Goal: Information Seeking & Learning: Find contact information

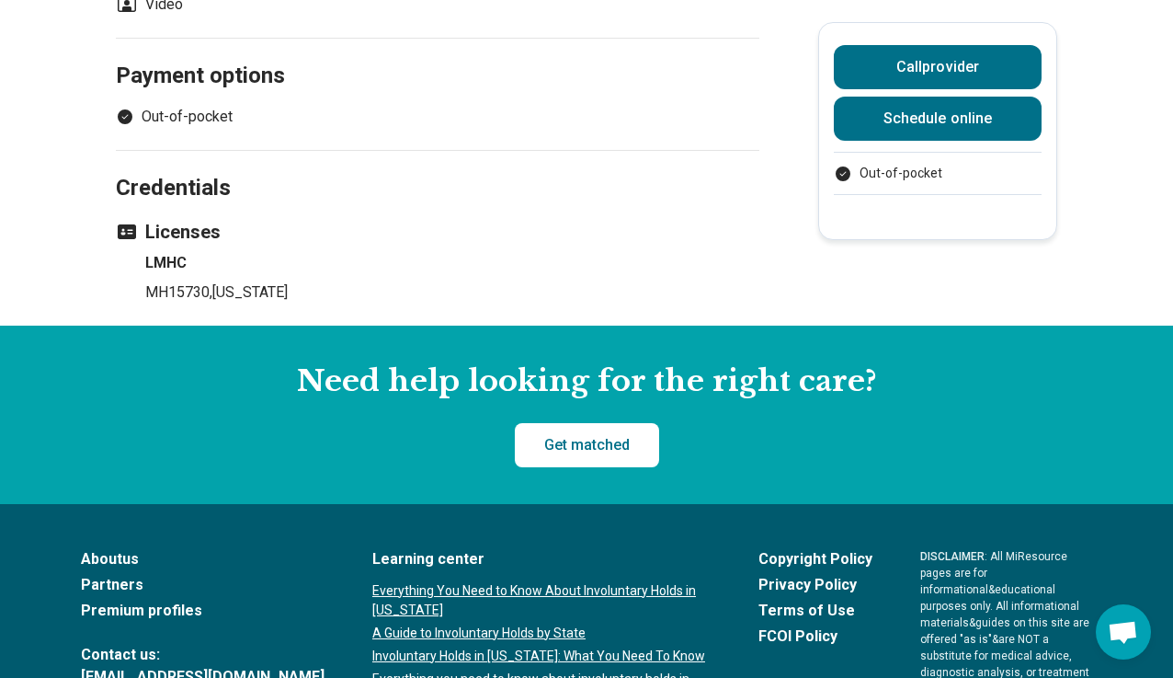
scroll to position [1012, 0]
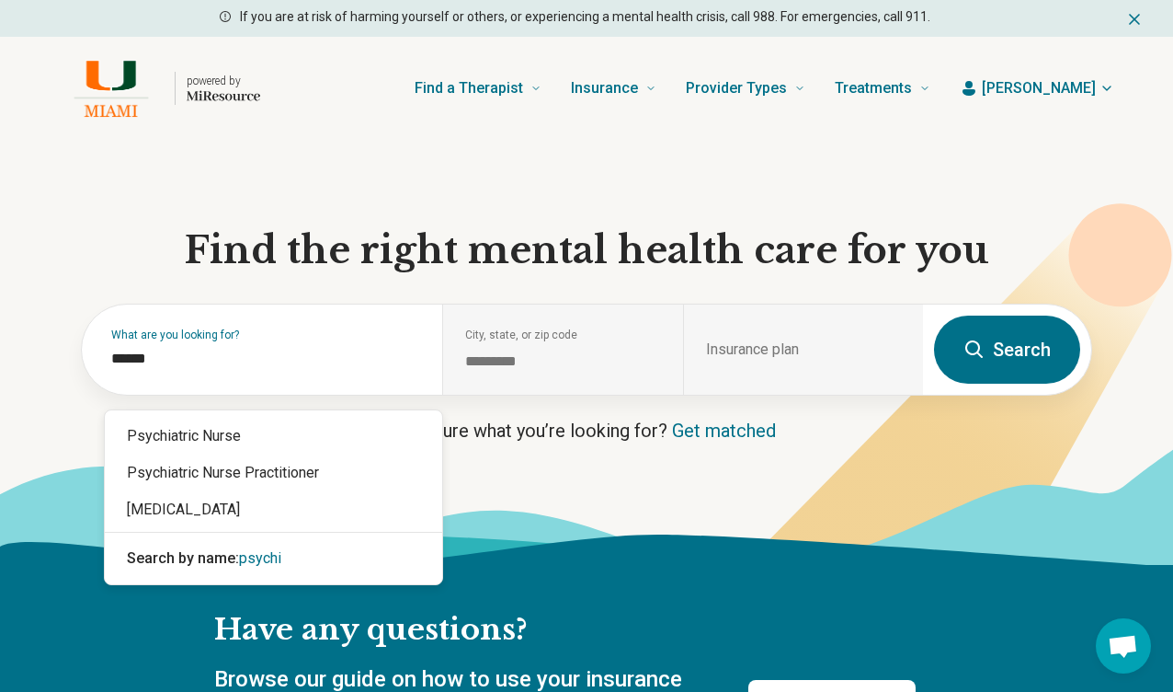
type input "*******"
click at [253, 505] on div "[MEDICAL_DATA]" at bounding box center [274, 509] width 338 height 37
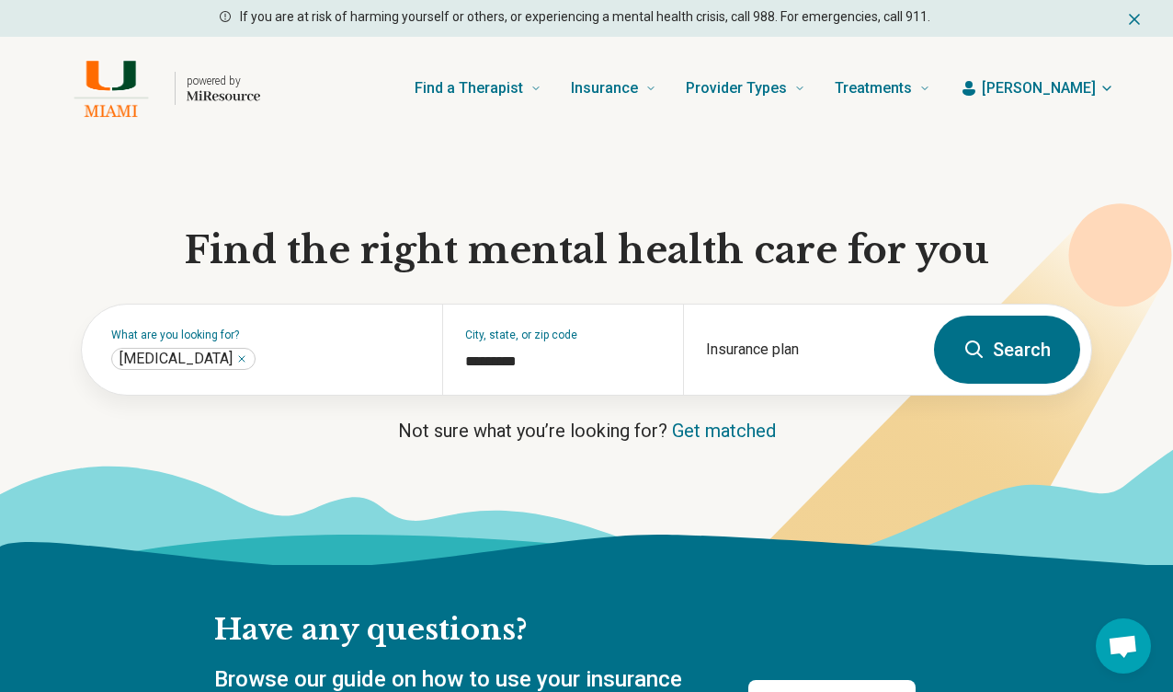
click at [1005, 363] on button "Search" at bounding box center [1007, 349] width 146 height 68
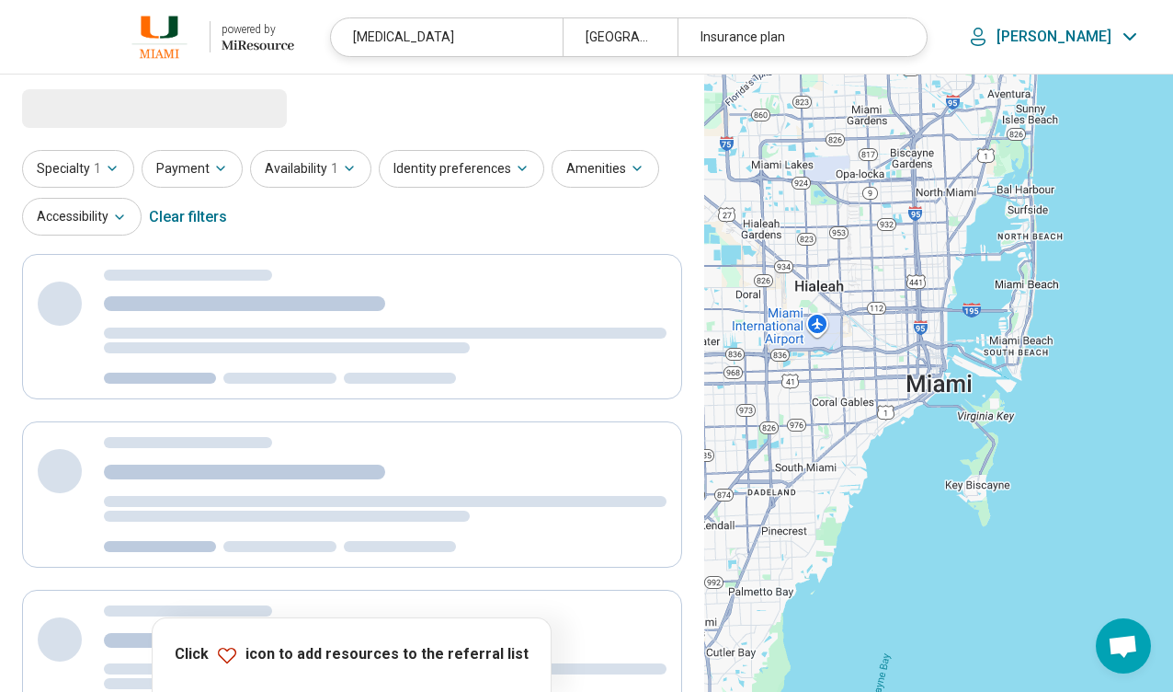
select select "***"
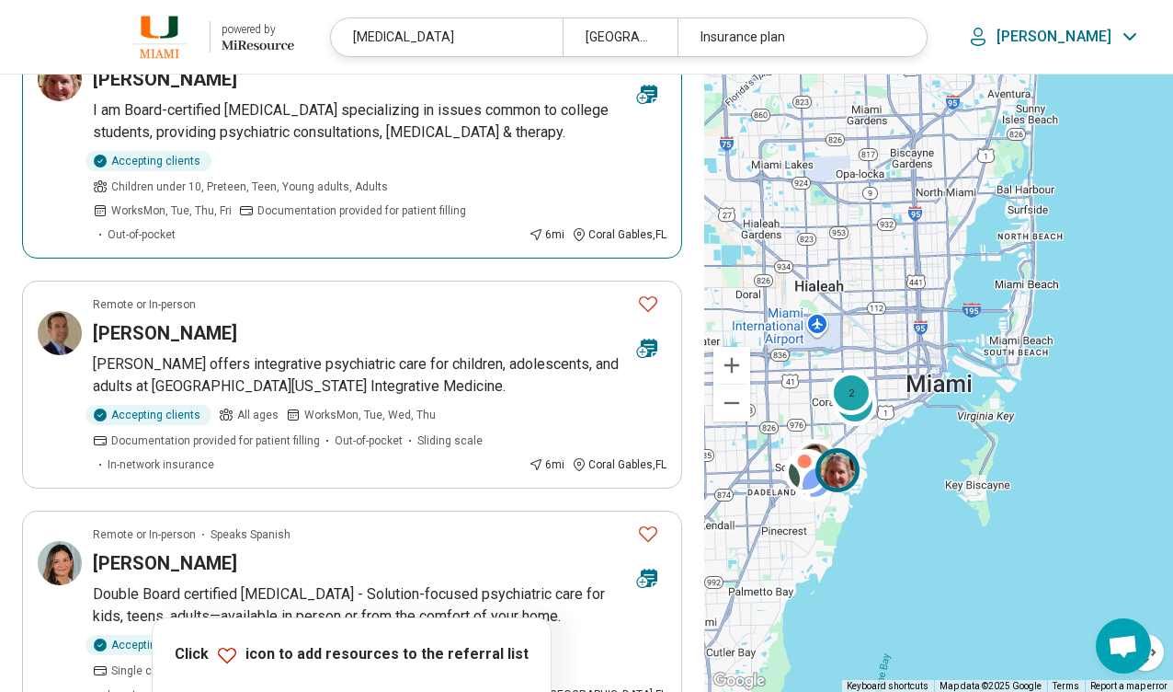
scroll to position [1104, 0]
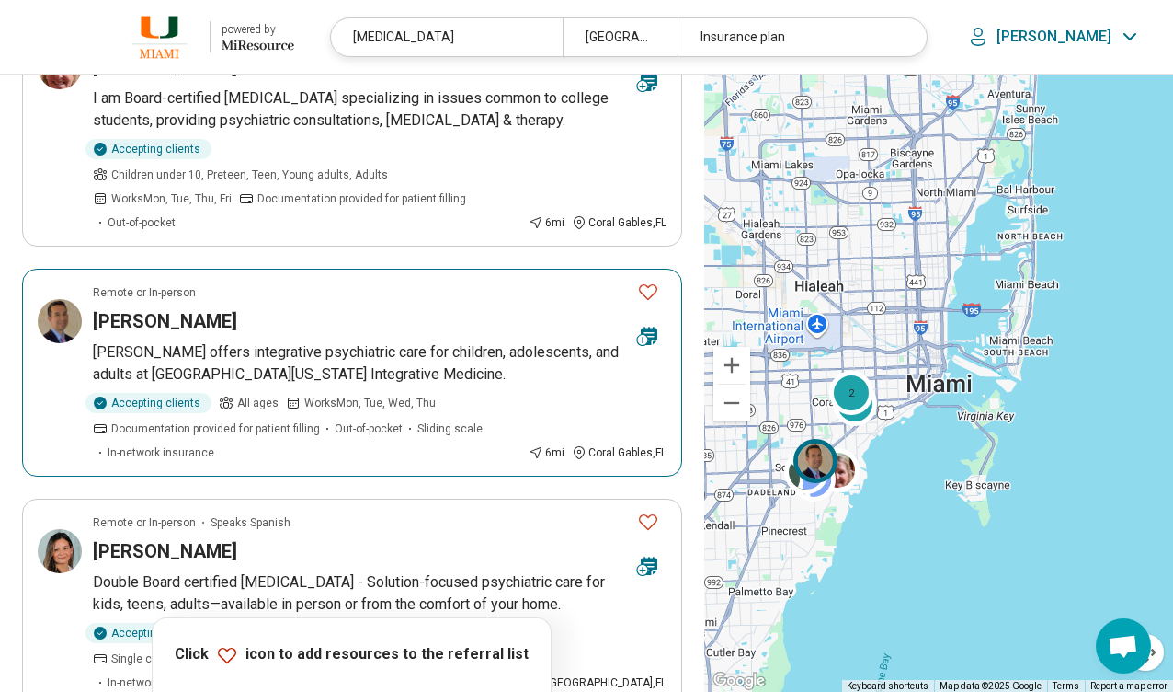
click at [516, 360] on p "Dr. Humphery offers integrative psychiatric care for children, adolescents, and…" at bounding box center [380, 363] width 574 height 44
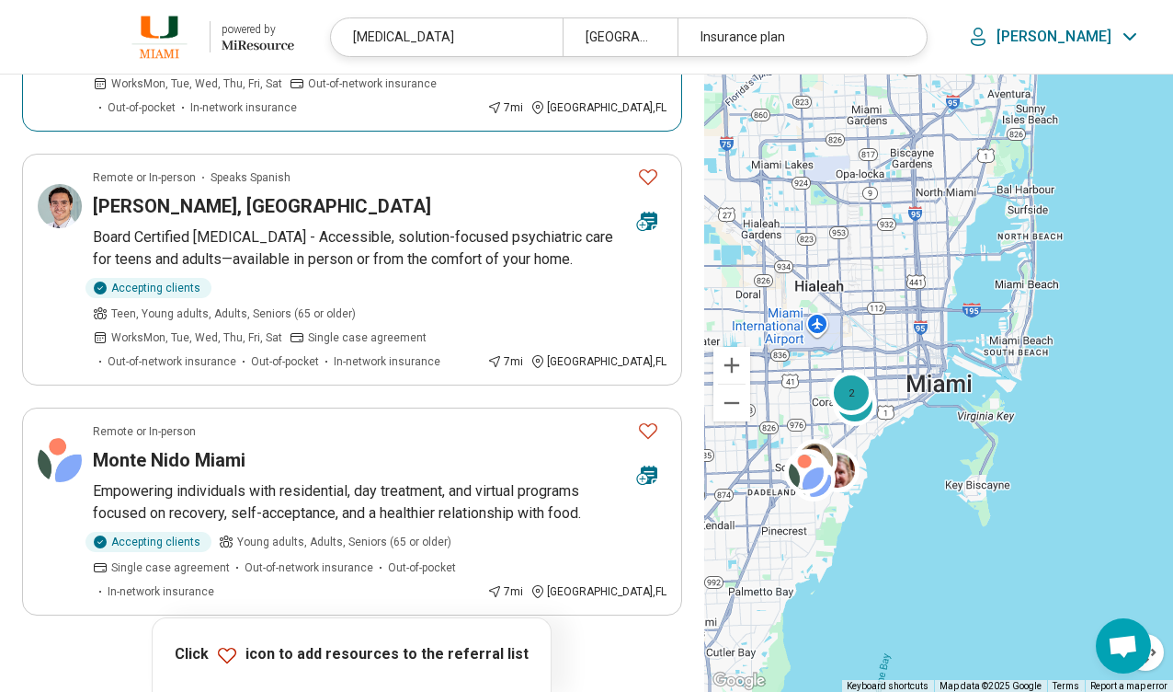
scroll to position [1931, 0]
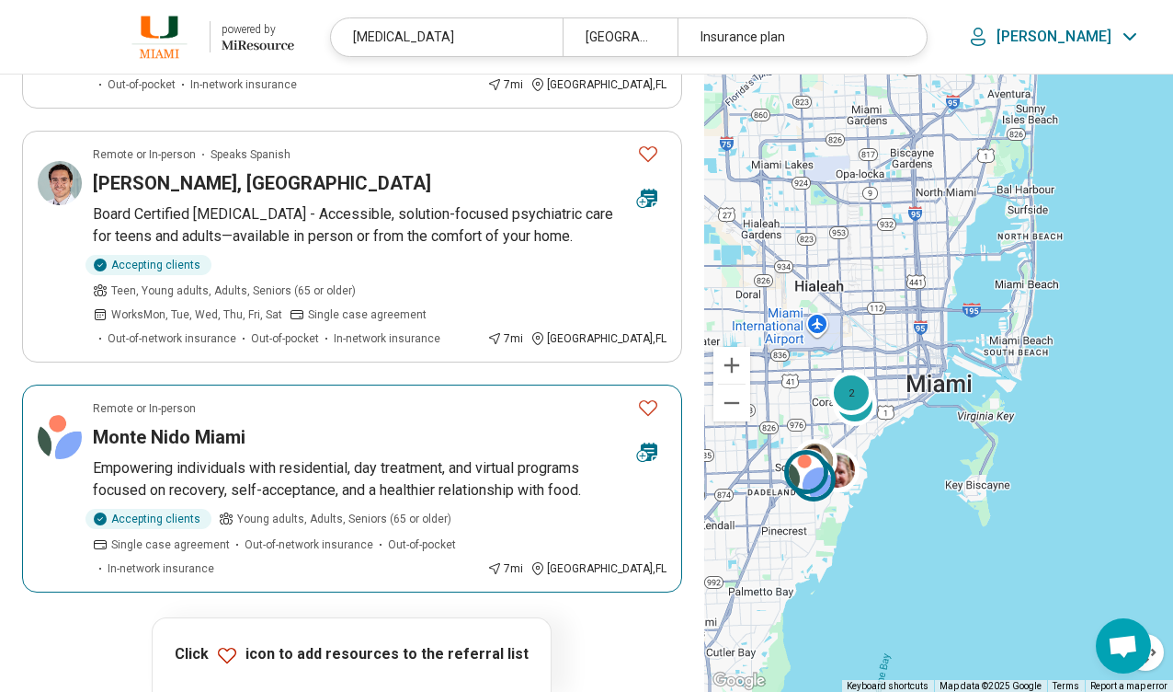
click at [315, 384] on article "Remote or In-person Monte Nido Miami Empowering individuals with residential, d…" at bounding box center [352, 488] width 660 height 208
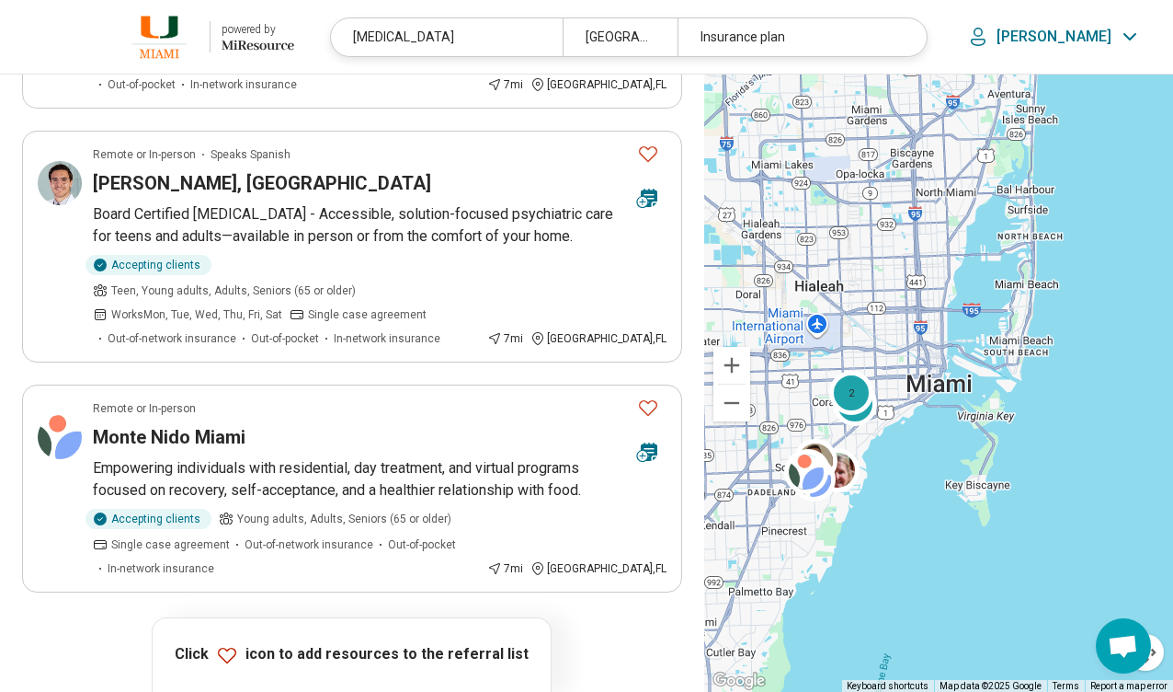
click at [348, 629] on button "2" at bounding box center [352, 643] width 29 height 29
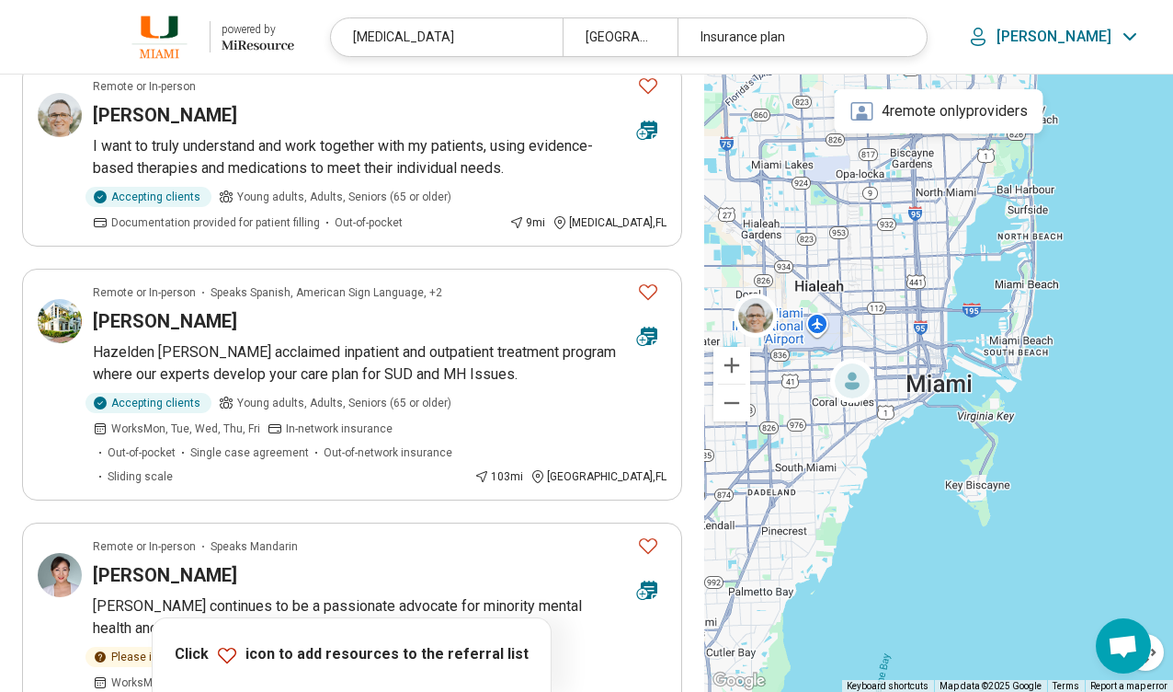
scroll to position [276, 0]
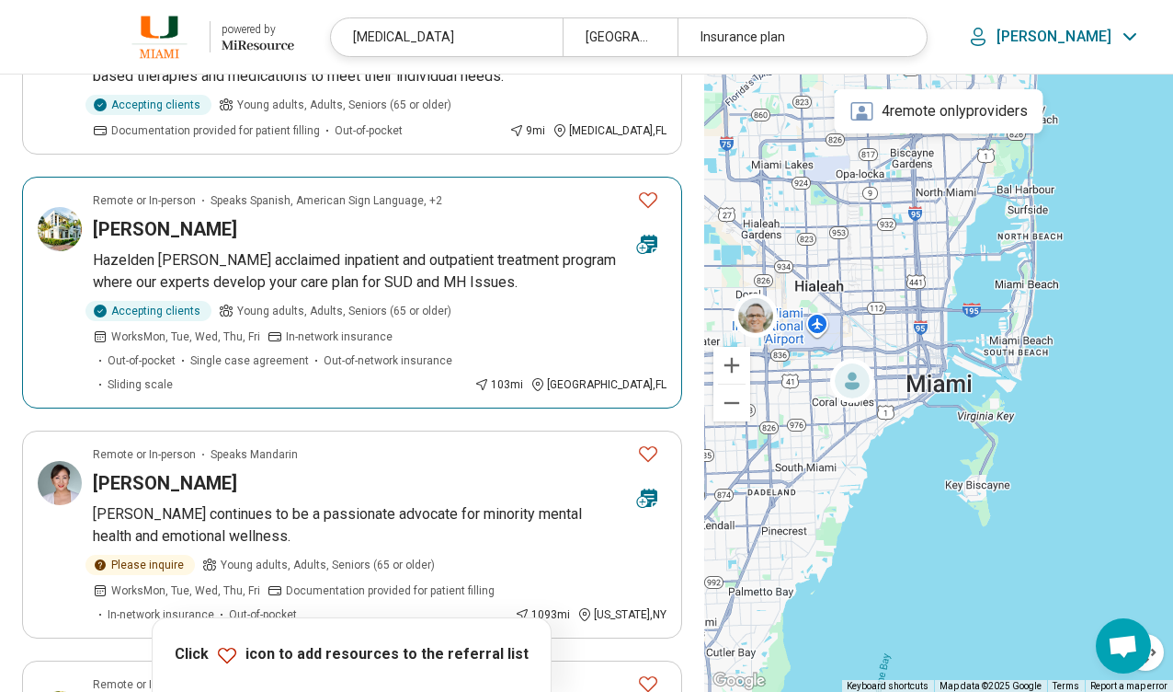
click at [273, 217] on div "Kristin Reagan" at bounding box center [358, 229] width 530 height 26
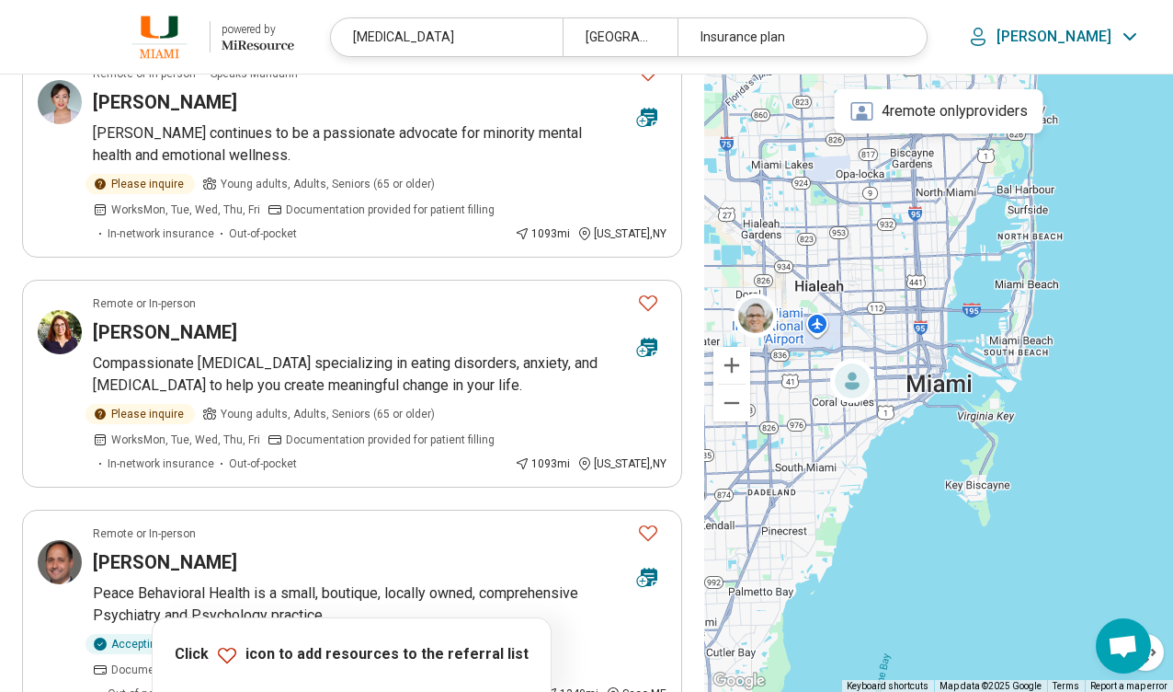
scroll to position [644, 0]
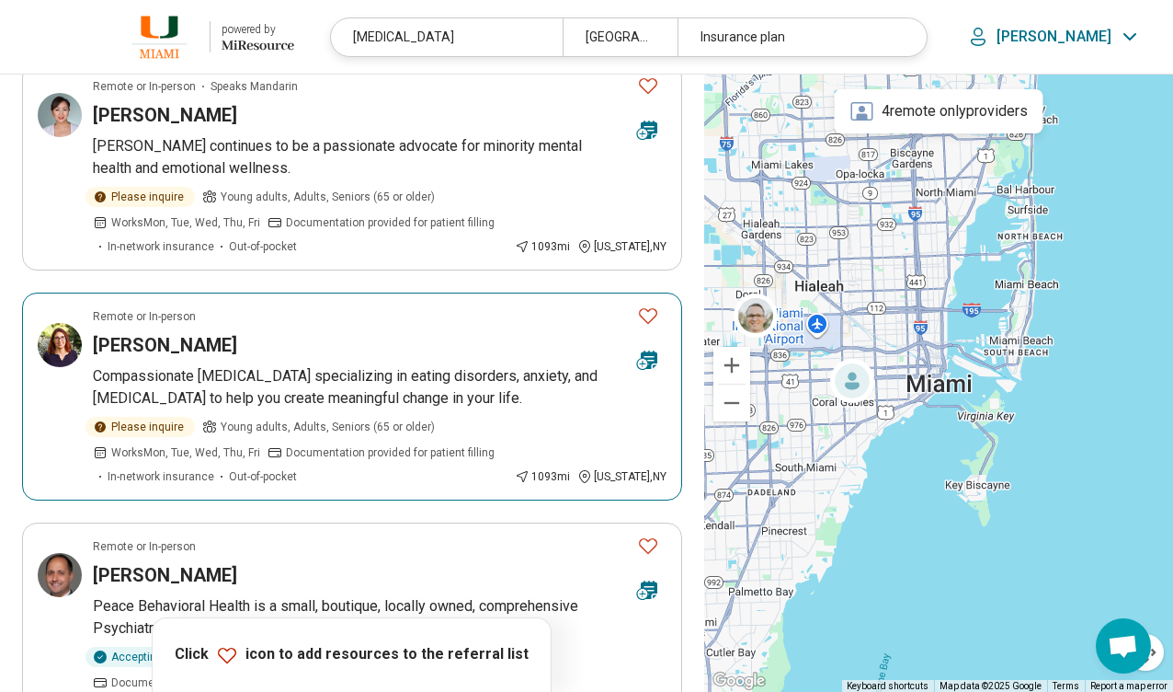
click at [345, 332] on div "Dr. Rachela Elias" at bounding box center [358, 345] width 530 height 26
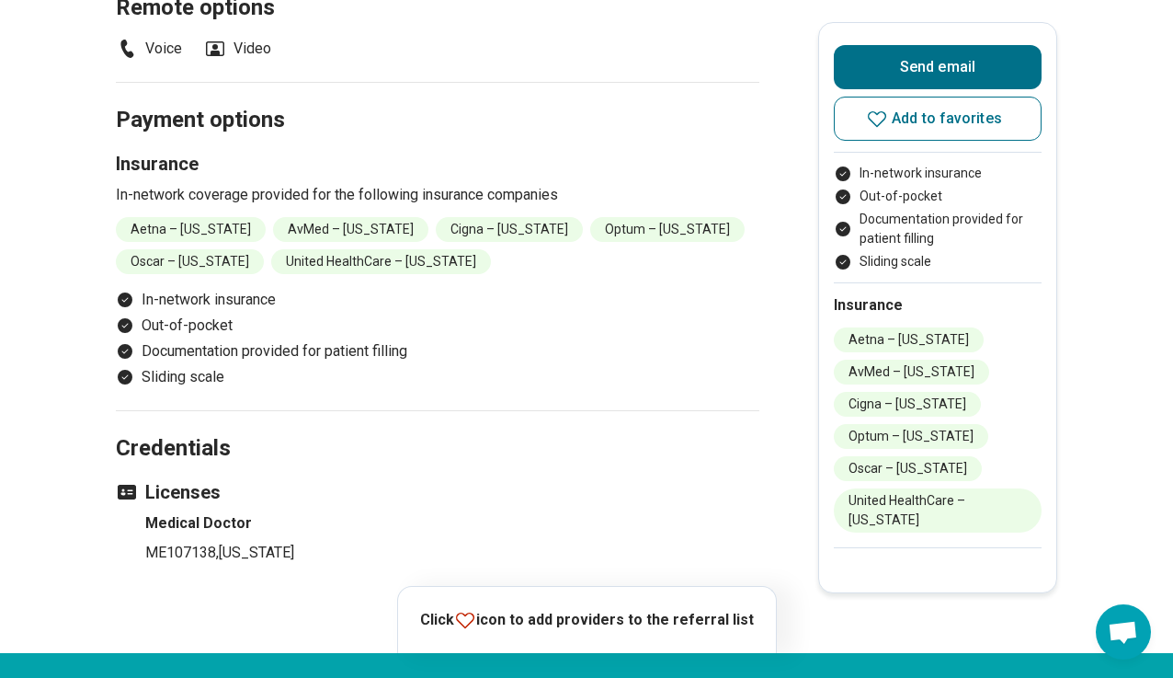
scroll to position [1655, 0]
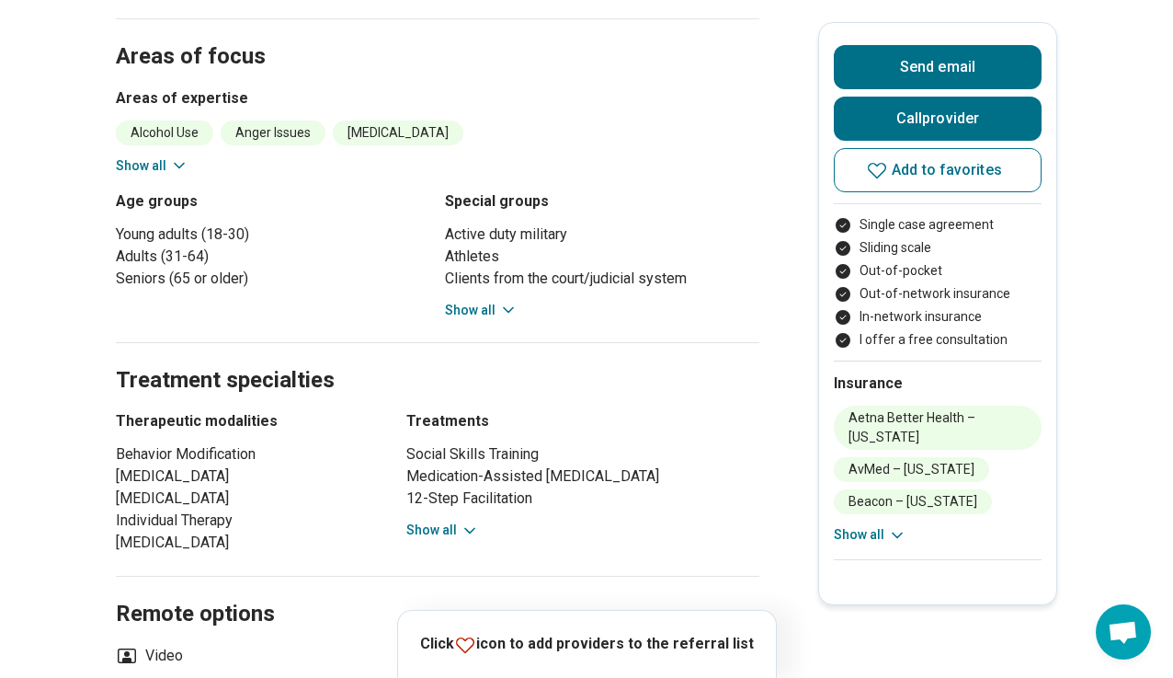
scroll to position [1287, 0]
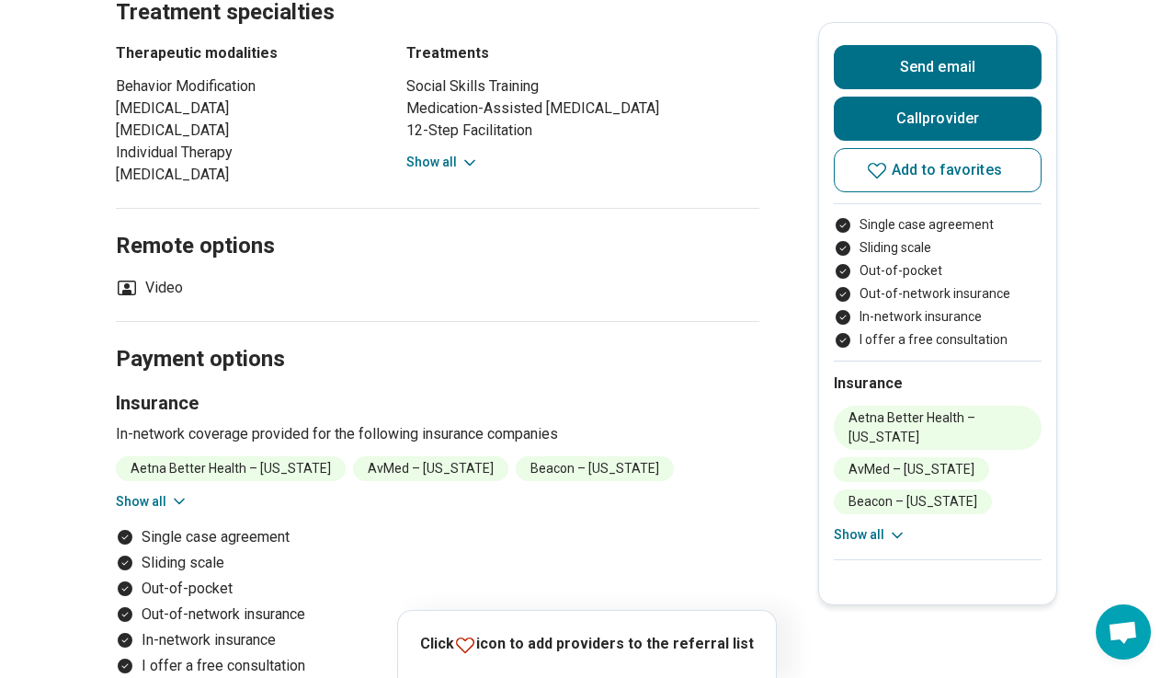
click at [154, 492] on button "Show all" at bounding box center [152, 501] width 73 height 19
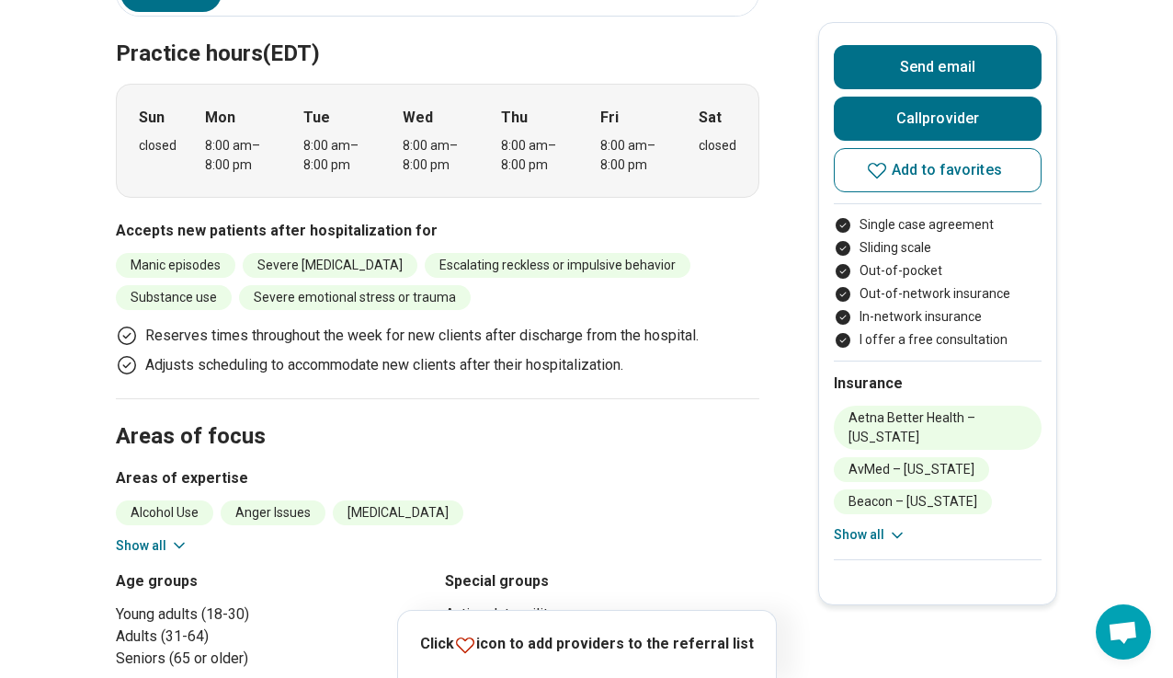
scroll to position [644, 0]
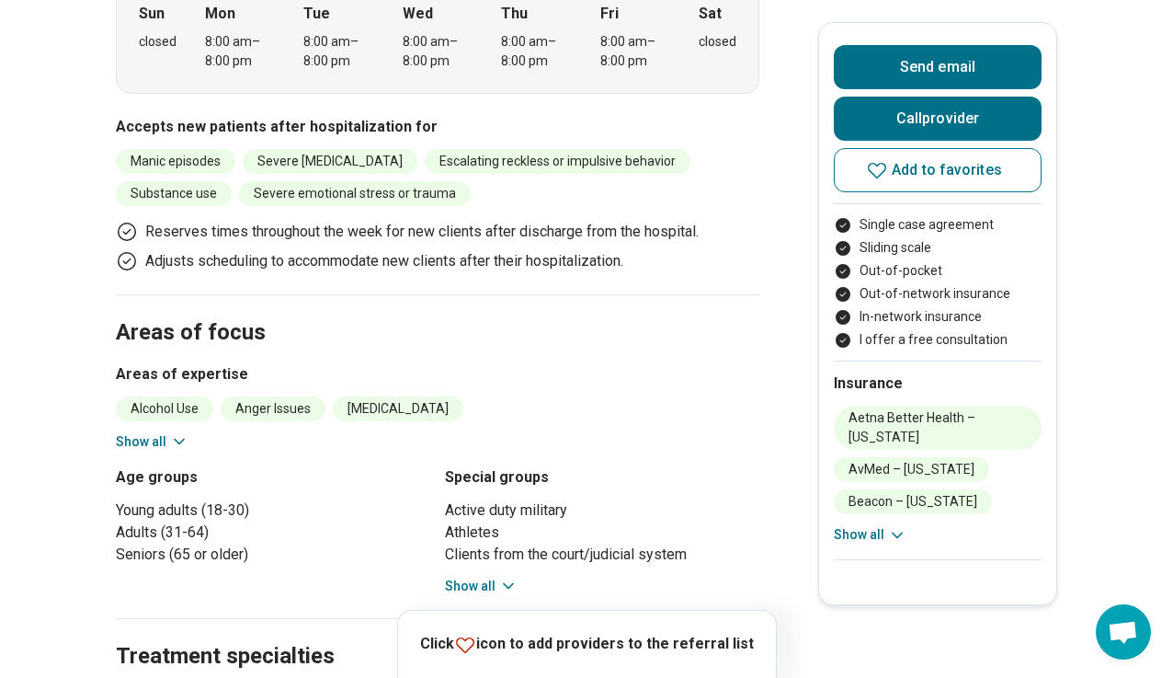
click at [181, 432] on icon at bounding box center [179, 441] width 18 height 18
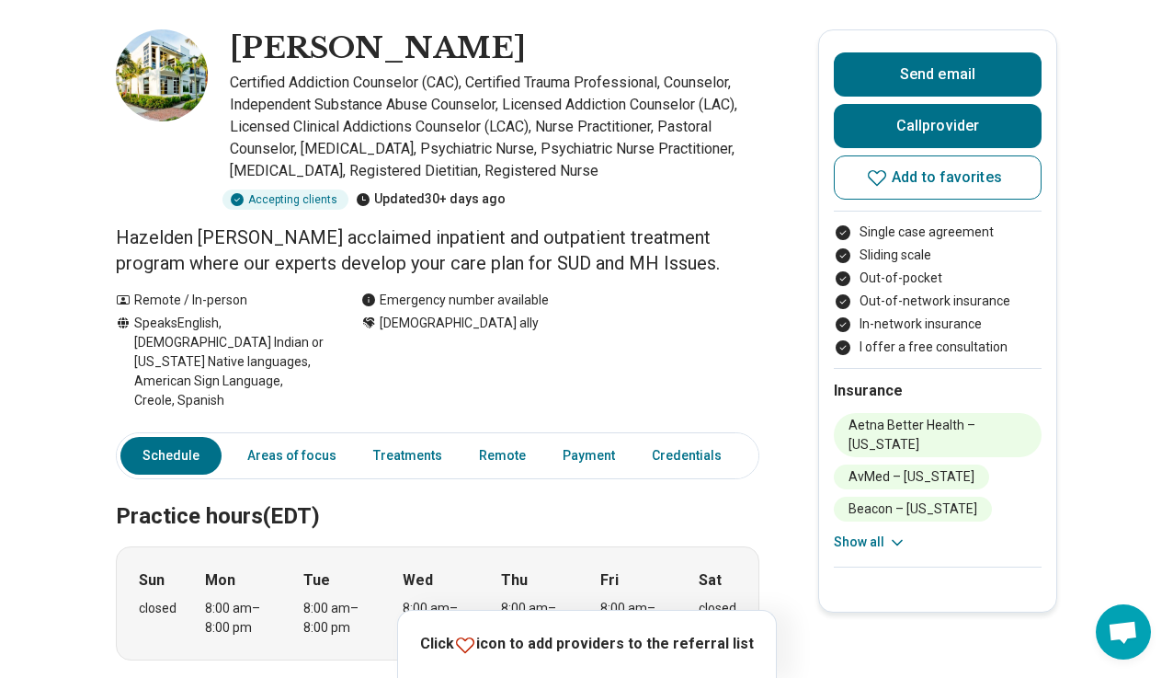
scroll to position [0, 0]
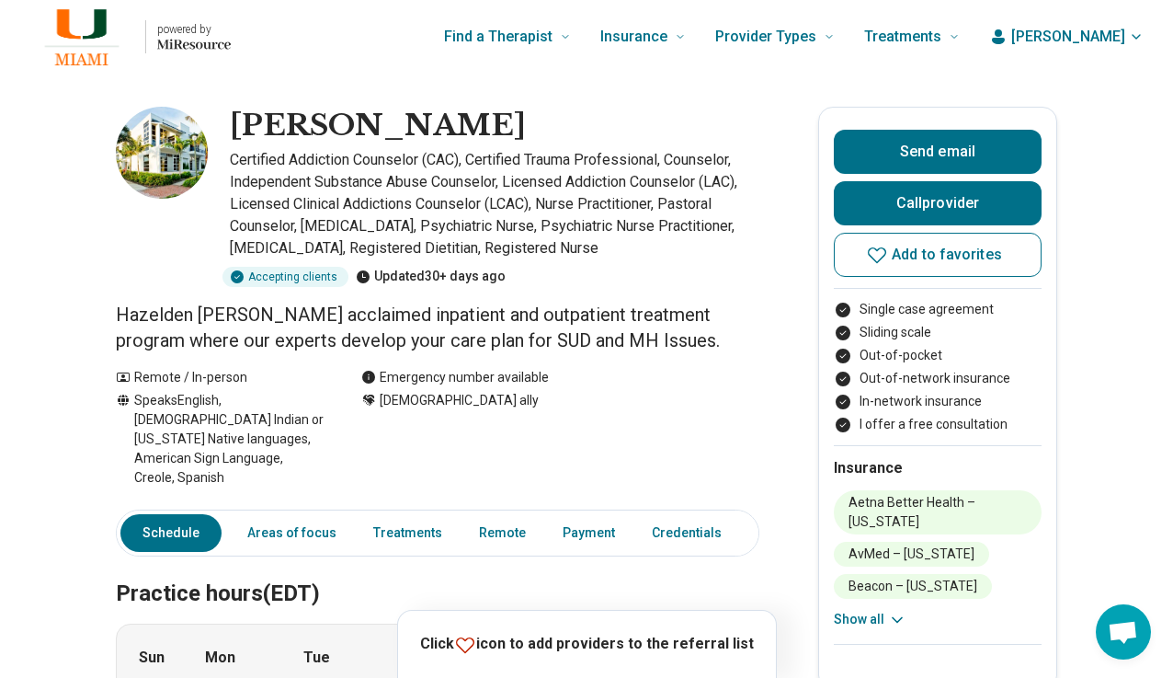
drag, startPoint x: 501, startPoint y: 132, endPoint x: 245, endPoint y: 123, distance: 256.7
click at [245, 123] on div "Kristin Reagan" at bounding box center [495, 126] width 530 height 39
copy h1 "Kristin Reagan"
click at [325, 403] on div "Speaks English, Native American Indian or Alaska Native languages, American Sig…" at bounding box center [220, 439] width 209 height 97
click at [188, 450] on div "Speaks English, Native American Indian or Alaska Native languages, American Sig…" at bounding box center [220, 439] width 209 height 97
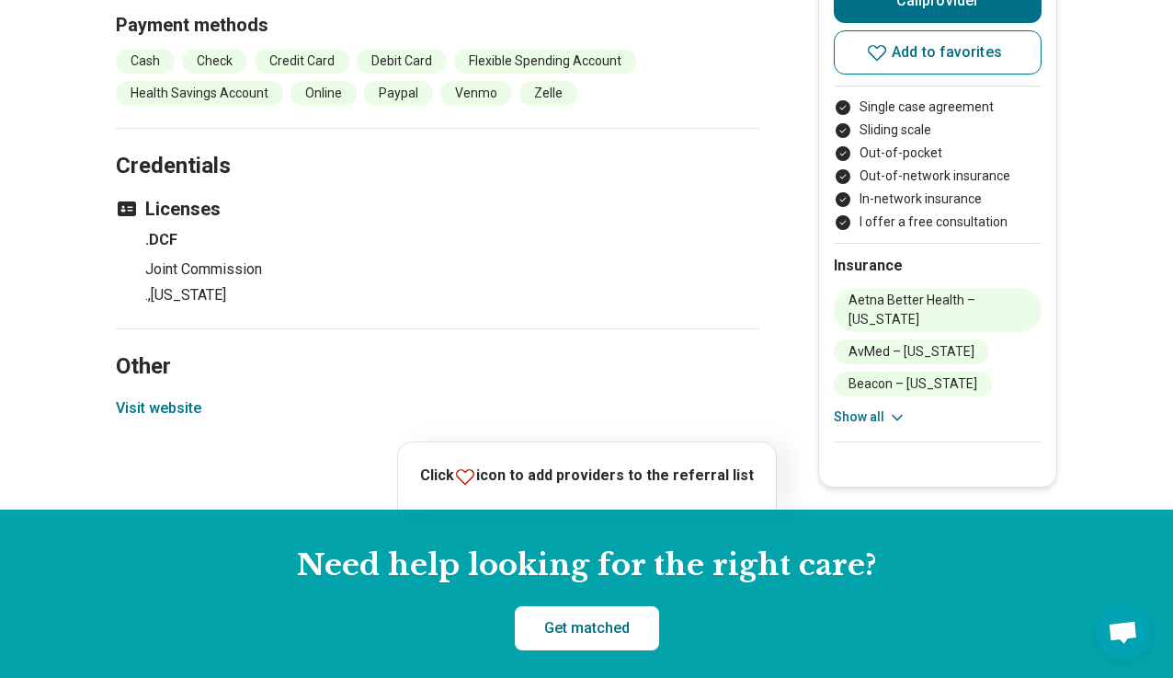
scroll to position [2483, 0]
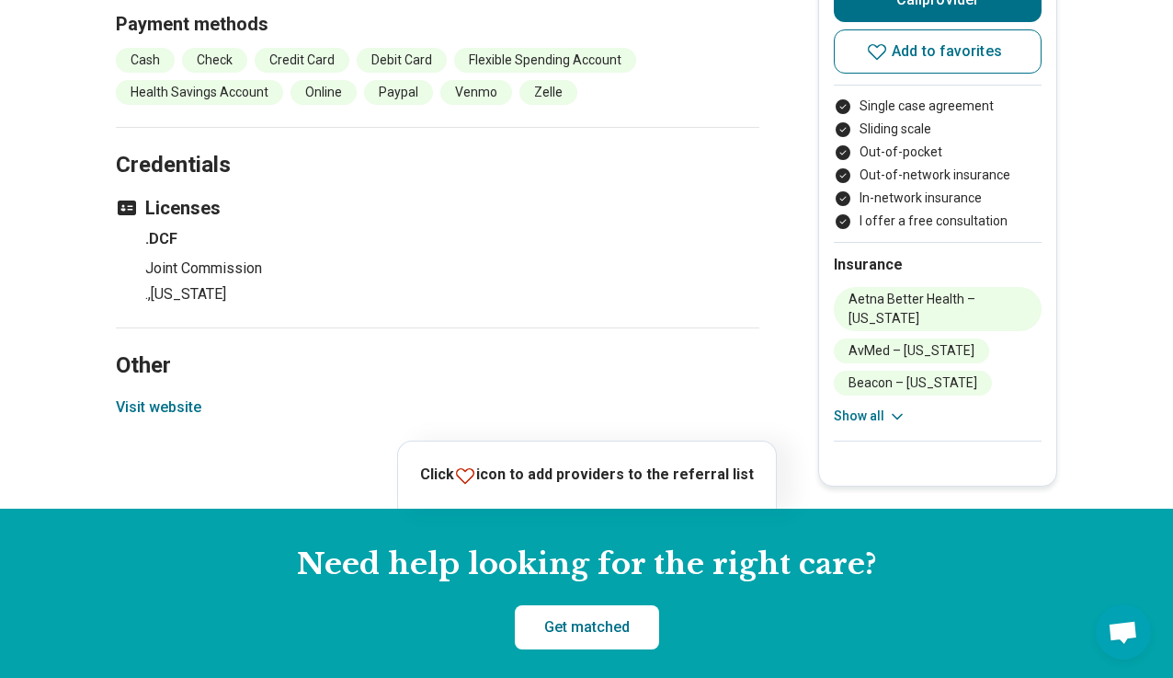
click at [165, 396] on button "Visit website" at bounding box center [159, 407] width 86 height 22
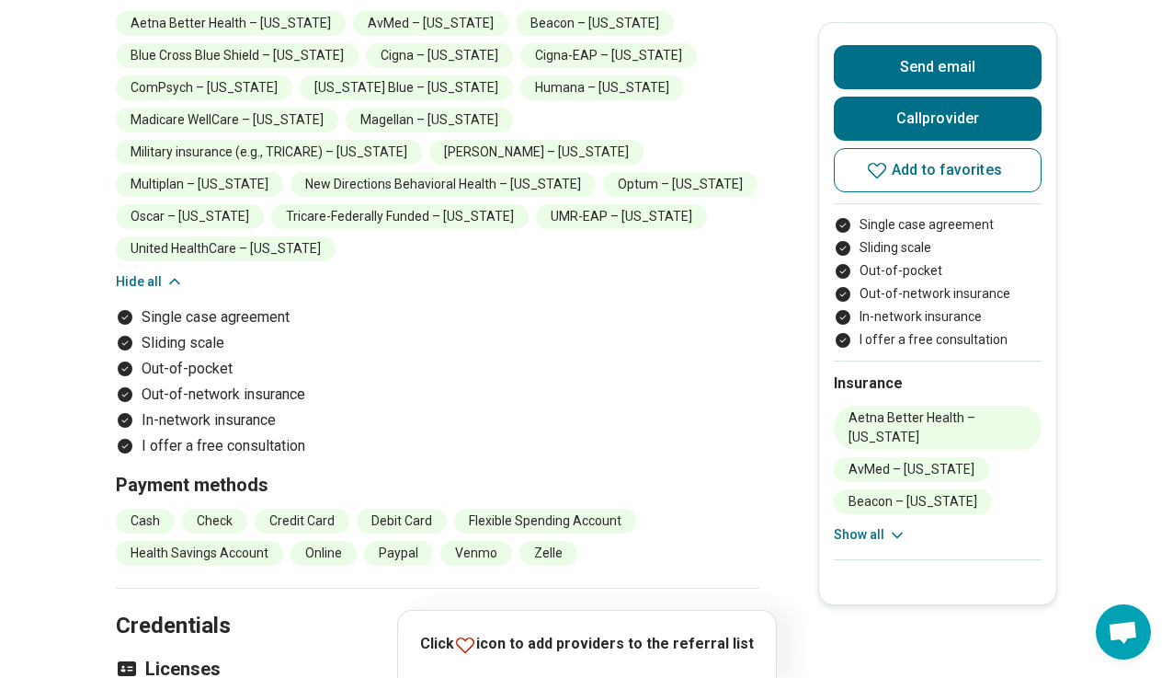
scroll to position [1563, 0]
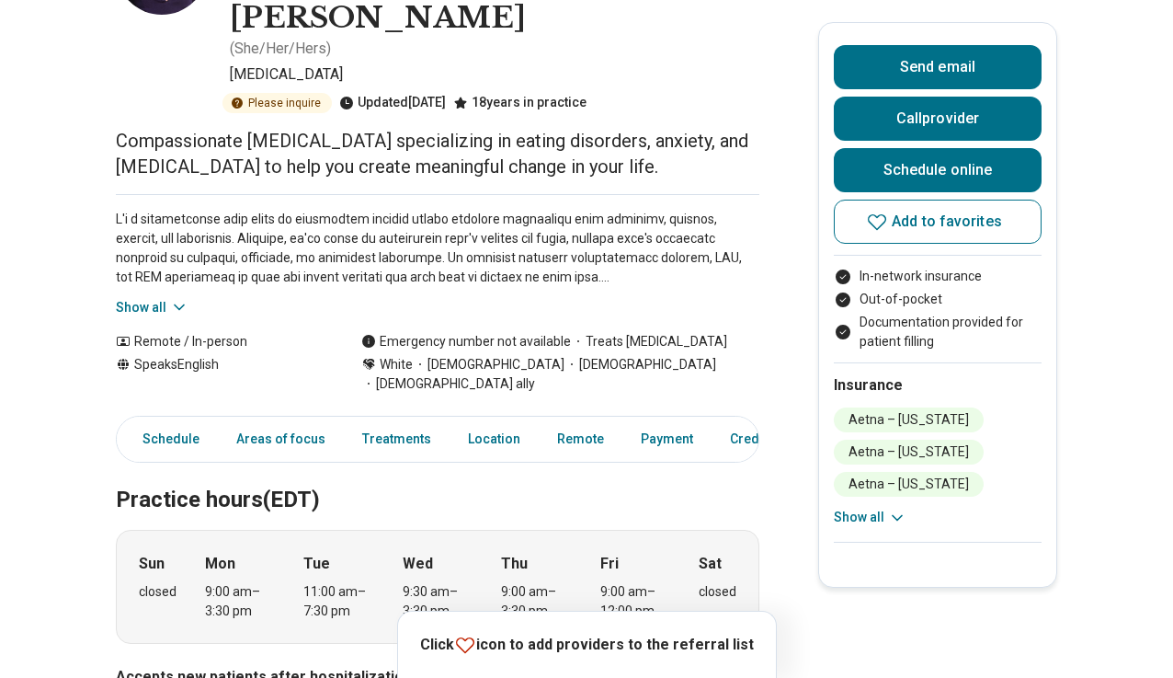
scroll to position [644, 0]
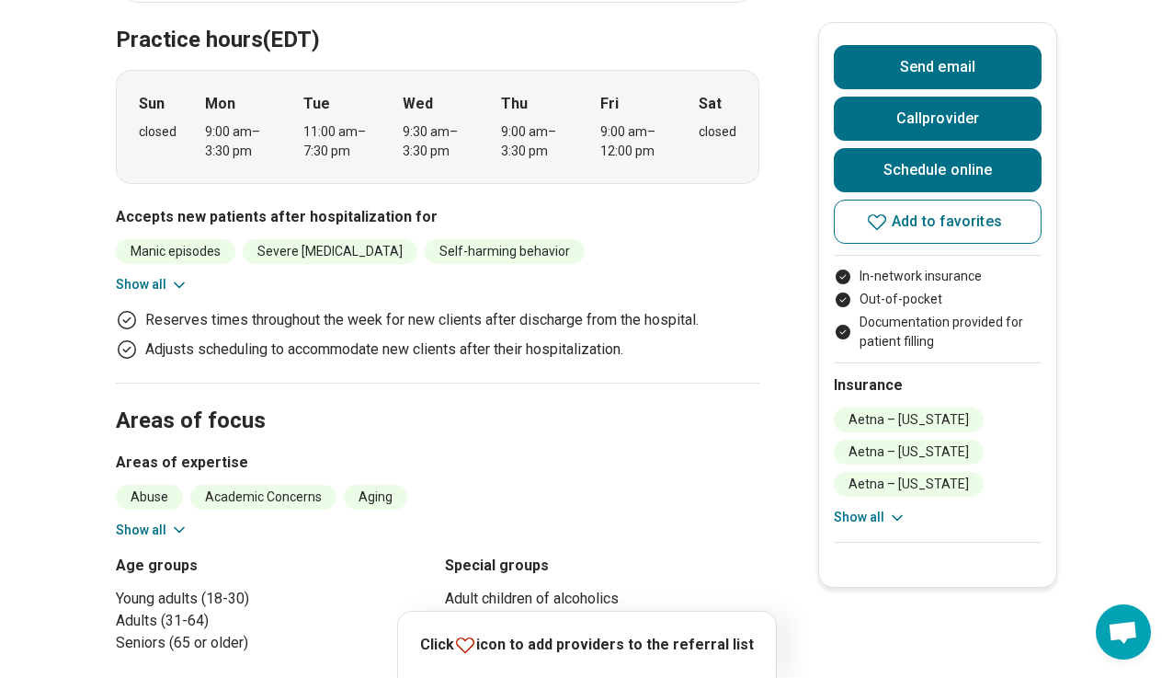
click at [189, 521] on icon at bounding box center [179, 530] width 18 height 18
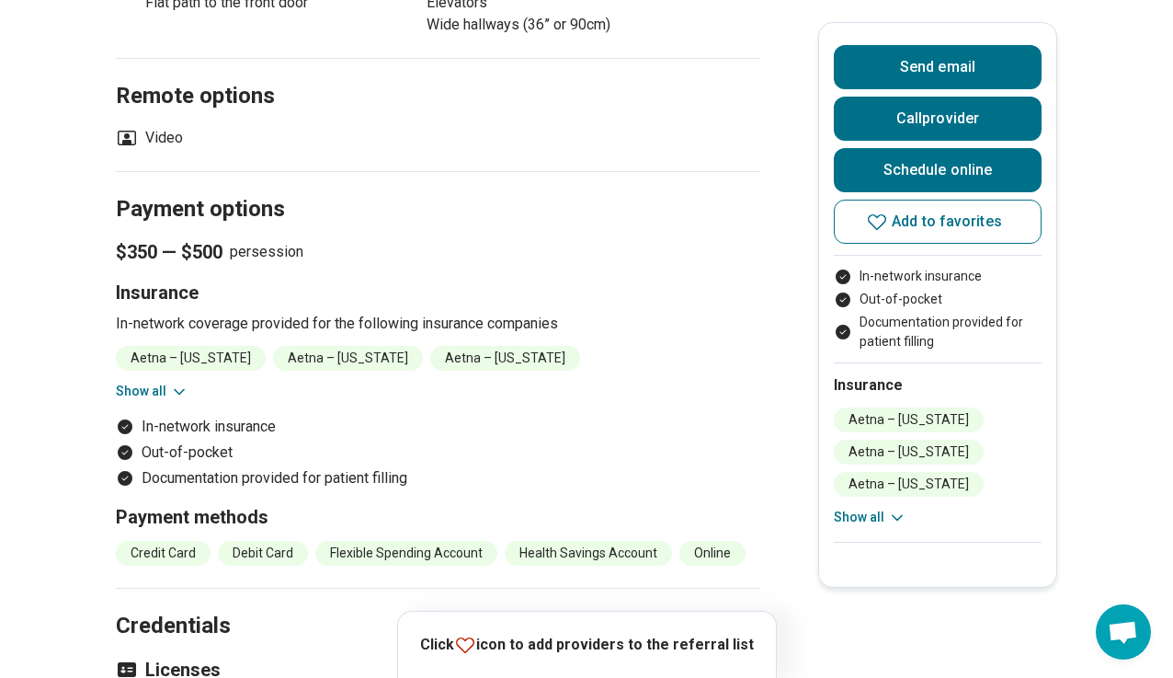
scroll to position [2667, 0]
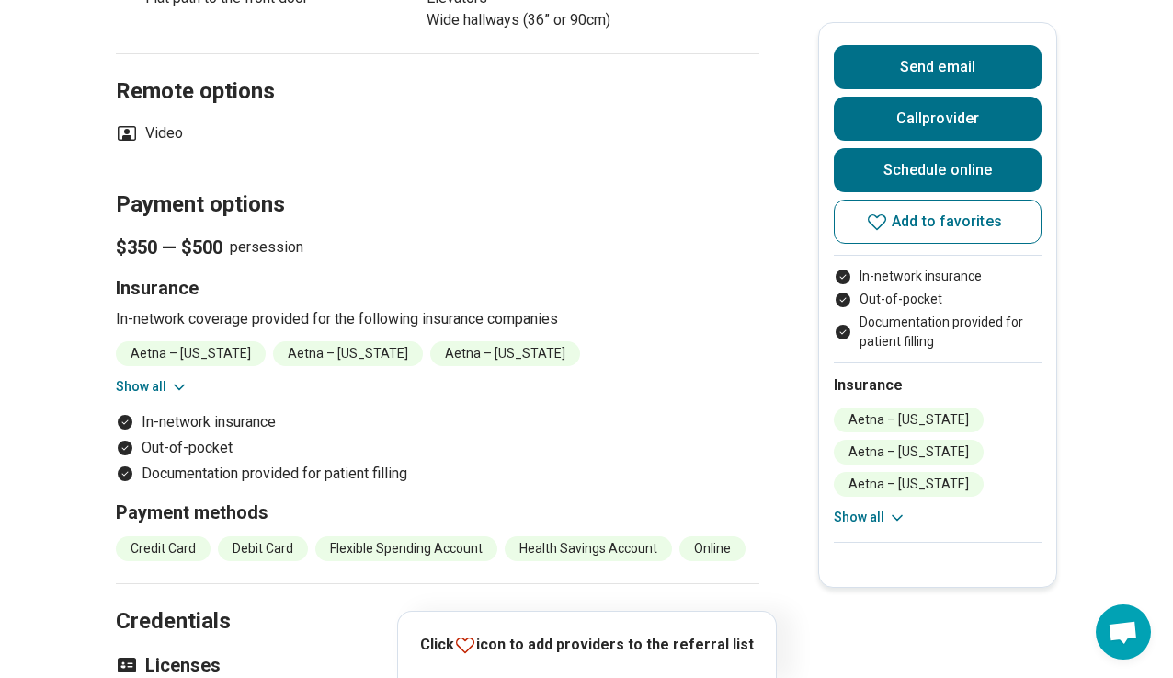
click at [160, 377] on button "Show all" at bounding box center [152, 386] width 73 height 19
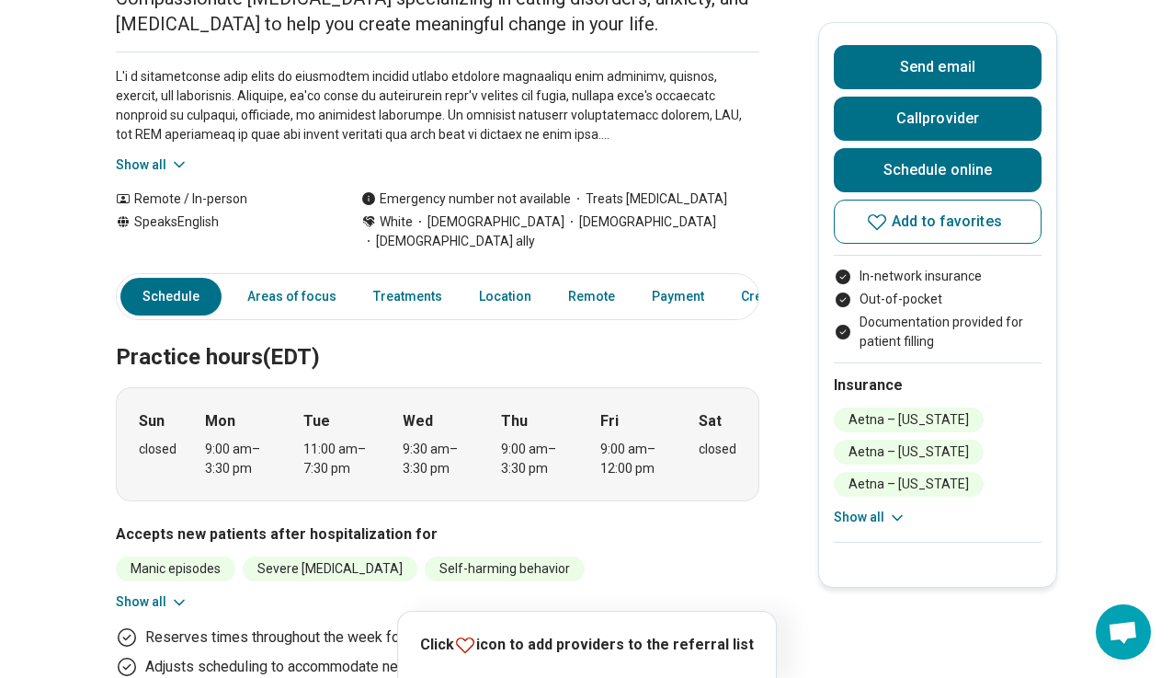
scroll to position [0, 0]
